Goal: Contribute content: Add original content to the website for others to see

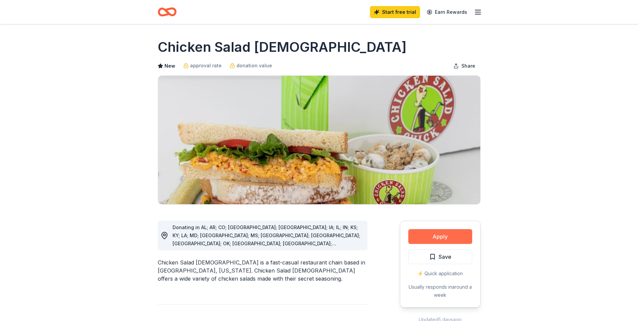
click at [442, 238] on button "Apply" at bounding box center [440, 236] width 64 height 15
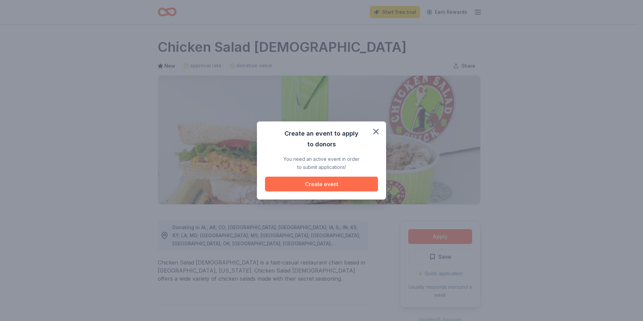
click at [322, 186] on button "Create event" at bounding box center [321, 184] width 113 height 15
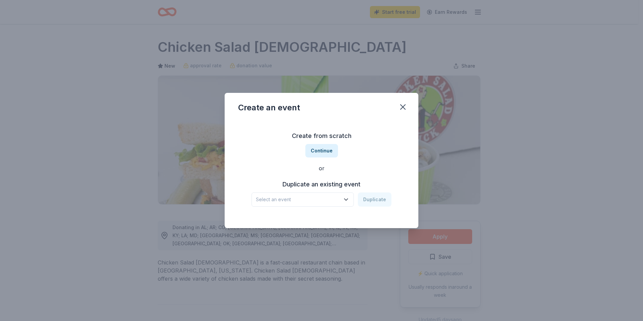
click at [349, 200] on icon "button" at bounding box center [346, 199] width 7 height 7
click at [279, 222] on div "A Healthy You" at bounding box center [275, 226] width 33 height 8
click at [379, 199] on button "Duplicate" at bounding box center [375, 199] width 34 height 14
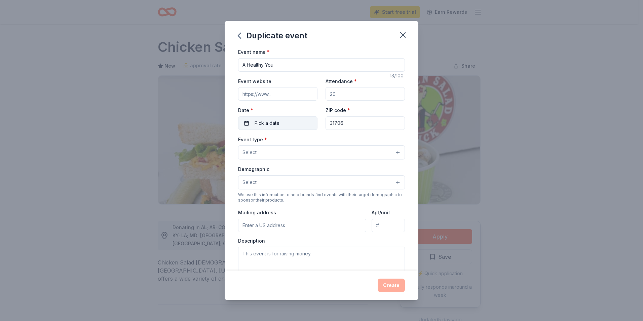
click at [276, 124] on span "Pick a date" at bounding box center [267, 123] width 25 height 8
click at [316, 140] on button "Go to next month" at bounding box center [312, 140] width 9 height 9
click at [316, 141] on button "Go to next month" at bounding box center [312, 140] width 9 height 9
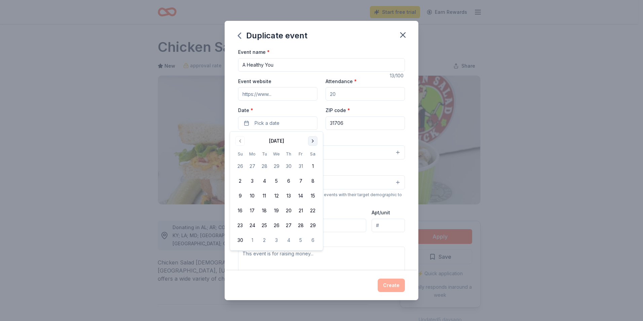
click at [315, 142] on button "Go to next month" at bounding box center [312, 140] width 9 height 9
click at [263, 181] on button "9" at bounding box center [264, 181] width 12 height 12
click at [562, 69] on div "Duplicate event Event name * A Healthy You 13 /100 Event website Attendance * D…" at bounding box center [321, 160] width 643 height 321
click at [393, 152] on button "Select" at bounding box center [321, 152] width 167 height 14
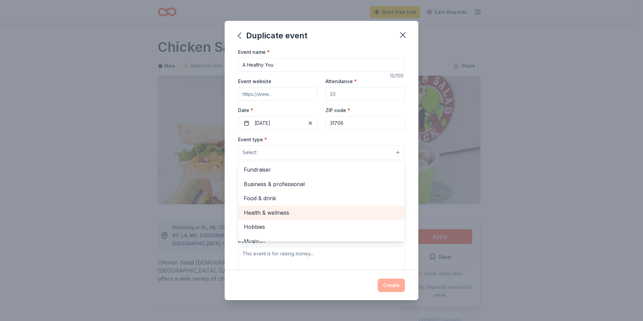
click at [250, 213] on span "Health & wellness" at bounding box center [321, 212] width 155 height 9
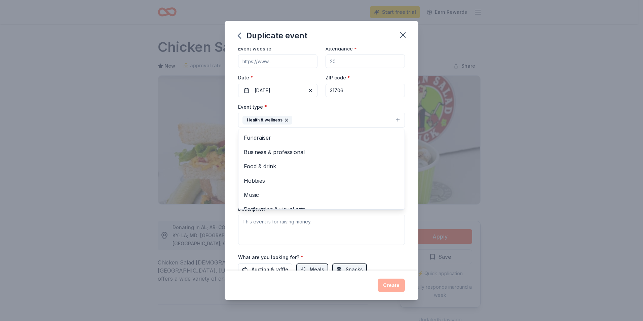
scroll to position [50, 0]
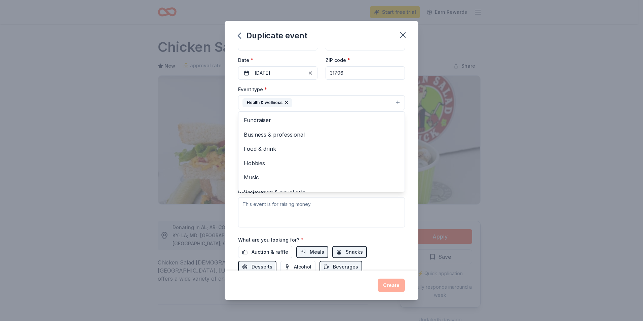
click at [534, 180] on div "Duplicate event Event name * A Healthy You 13 /100 Event website Attendance * D…" at bounding box center [321, 160] width 643 height 321
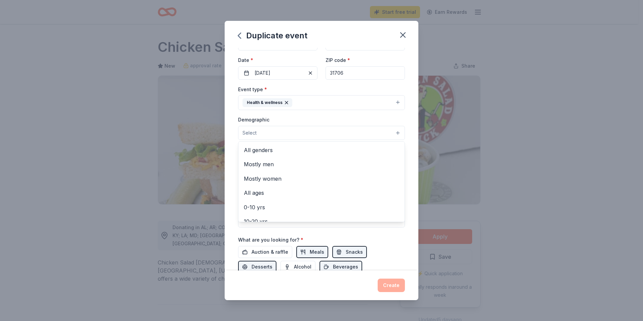
click at [393, 135] on button "Select" at bounding box center [321, 133] width 167 height 14
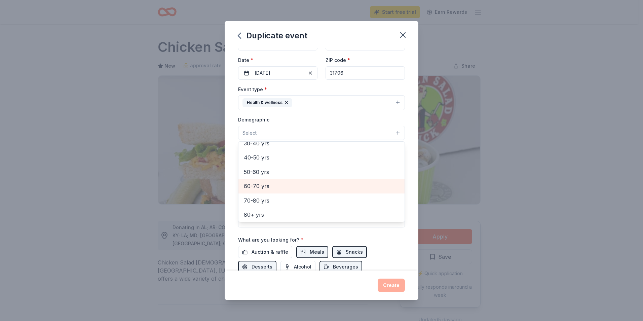
scroll to position [108, 0]
click at [255, 186] on span "60-70 yrs" at bounding box center [321, 184] width 155 height 9
click at [541, 185] on div "Duplicate event Event name * A Healthy You 13 /100 Event website Attendance * D…" at bounding box center [321, 160] width 643 height 321
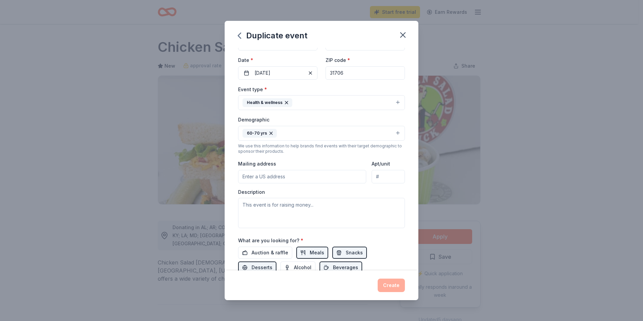
click at [274, 177] on input "Mailing address" at bounding box center [302, 176] width 128 height 13
type input "[STREET_ADDRESS][PERSON_NAME]"
click at [299, 211] on textarea at bounding box center [321, 213] width 167 height 30
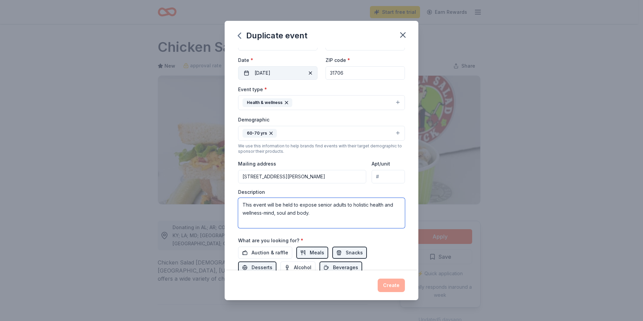
type textarea "This event will be held to expose senior adults to holistic health and wellness…"
click at [309, 73] on span "button" at bounding box center [310, 73] width 8 height 8
click at [279, 73] on button "Pick a date" at bounding box center [277, 72] width 79 height 13
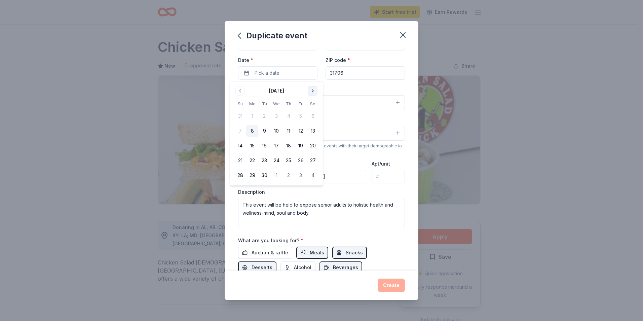
click at [314, 87] on button "Go to next month" at bounding box center [312, 90] width 9 height 9
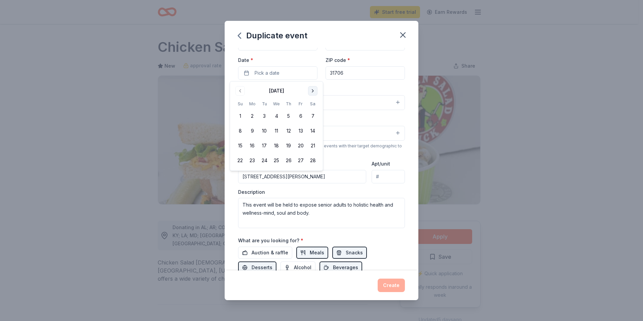
click at [314, 87] on button "Go to next month" at bounding box center [312, 90] width 9 height 9
click at [267, 130] on button "10" at bounding box center [264, 131] width 12 height 12
click at [475, 126] on div "Duplicate event Event name * A Healthy You 13 /100 Event website Attendance * D…" at bounding box center [321, 160] width 643 height 321
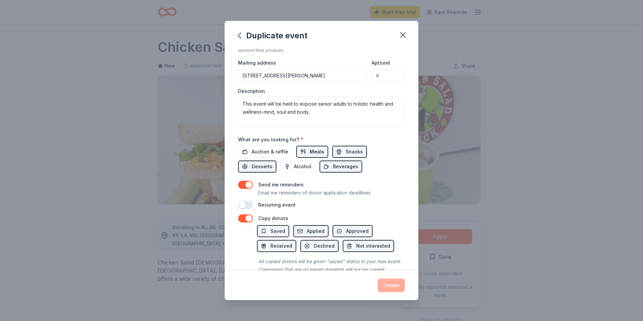
click at [312, 149] on span "Meals" at bounding box center [317, 152] width 14 height 8
click at [314, 150] on span "Meals" at bounding box center [317, 152] width 14 height 8
click at [353, 149] on span "Snacks" at bounding box center [354, 152] width 17 height 8
click at [349, 151] on span "Snacks" at bounding box center [354, 152] width 17 height 8
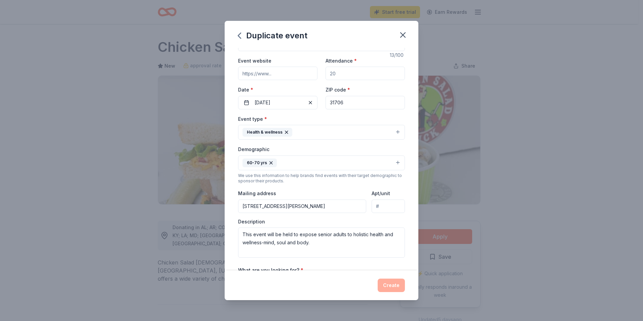
scroll to position [0, 0]
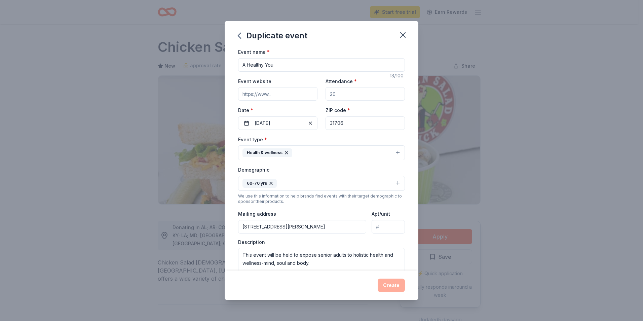
click at [337, 95] on input "Attendance *" at bounding box center [365, 93] width 79 height 13
type input "25"
click at [390, 286] on button "Create" at bounding box center [391, 285] width 27 height 13
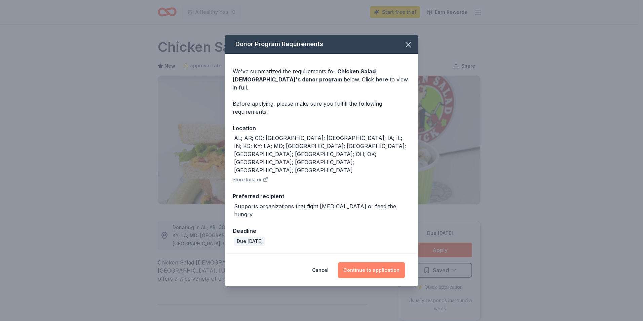
click at [366, 262] on button "Continue to application" at bounding box center [371, 270] width 67 height 16
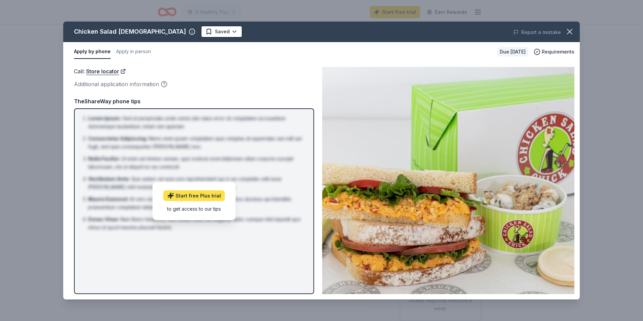
click at [193, 195] on link "Start free Plus trial" at bounding box center [194, 195] width 62 height 11
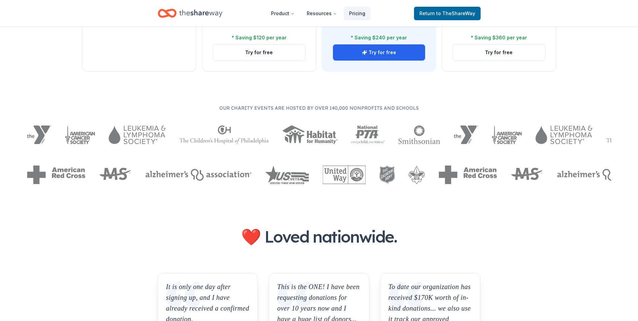
scroll to position [267, 0]
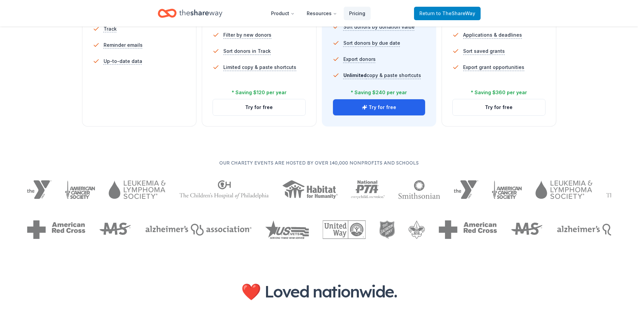
click at [437, 14] on span "Return to TheShareWay" at bounding box center [447, 13] width 56 height 8
click at [447, 11] on span "to TheShareWay" at bounding box center [455, 13] width 39 height 6
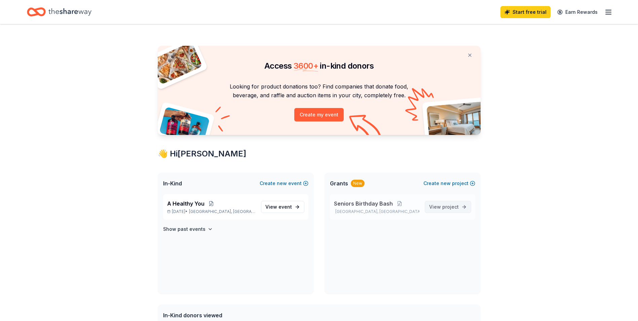
click at [449, 205] on span "project" at bounding box center [450, 207] width 16 height 6
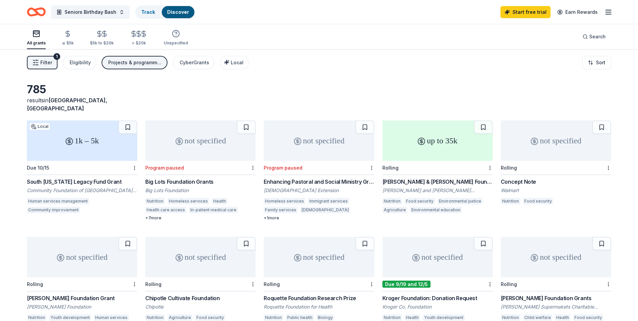
click at [438, 139] on div "up to 35k" at bounding box center [437, 140] width 110 height 40
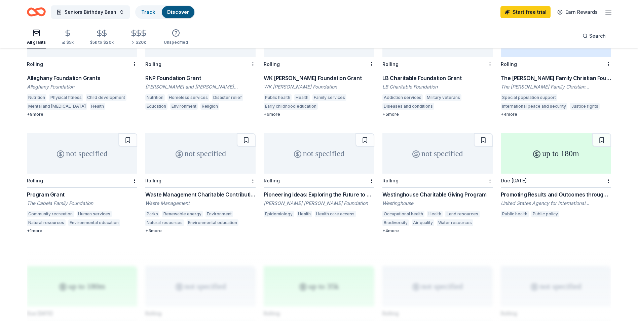
scroll to position [370, 0]
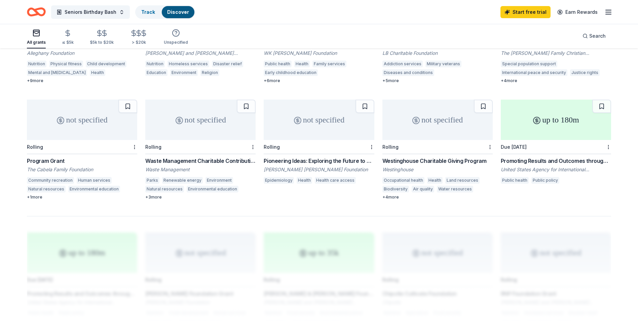
click at [105, 140] on div "Rolling" at bounding box center [82, 147] width 110 height 14
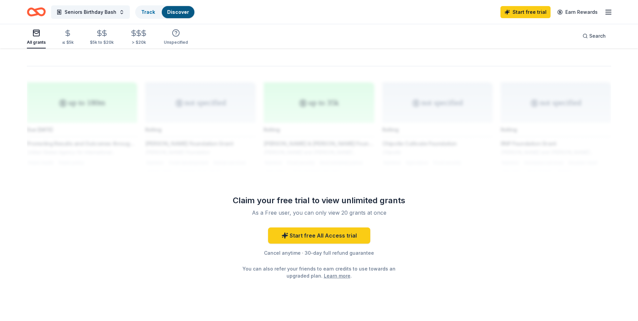
scroll to position [527, 0]
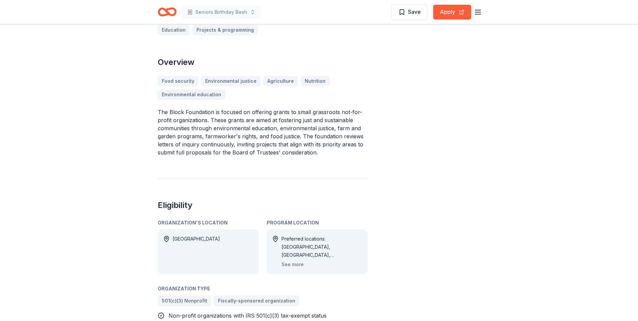
scroll to position [202, 0]
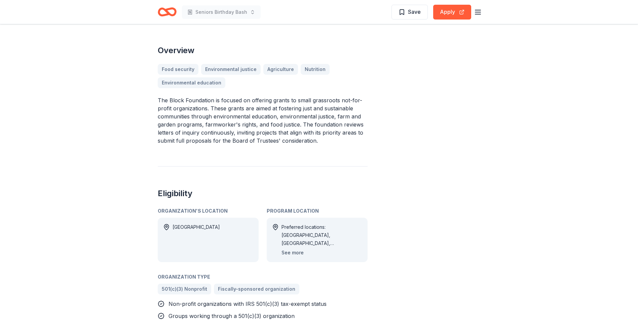
click at [292, 249] on button "See more" at bounding box center [293, 253] width 22 height 8
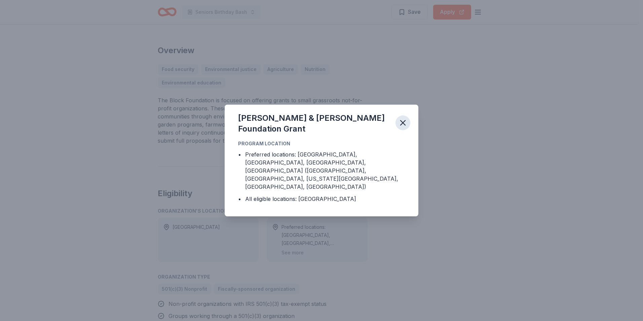
click at [406, 127] on icon "button" at bounding box center [402, 122] width 9 height 9
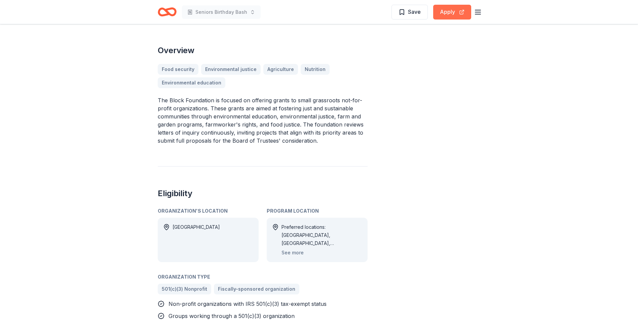
click at [454, 11] on button "Apply" at bounding box center [452, 12] width 38 height 15
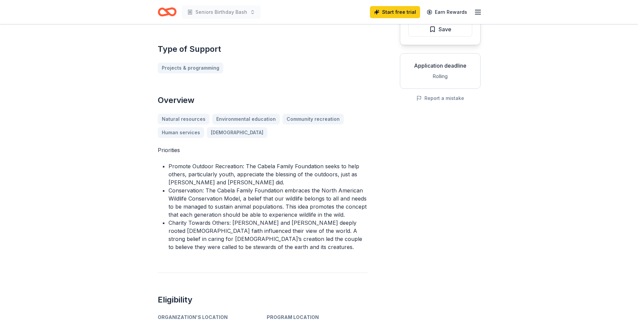
scroll to position [101, 0]
